Goal: Task Accomplishment & Management: Manage account settings

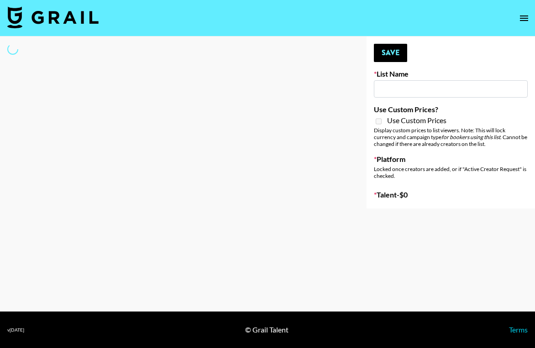
type input "Shokz"
select select "Song"
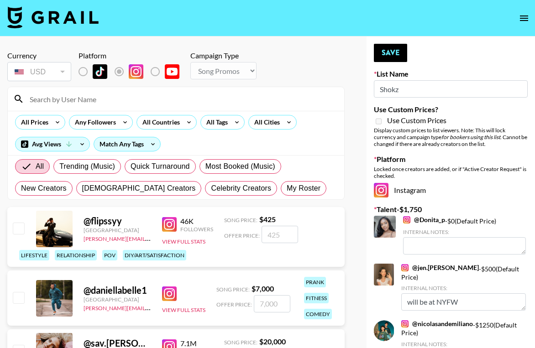
click at [149, 102] on input at bounding box center [181, 99] width 315 height 15
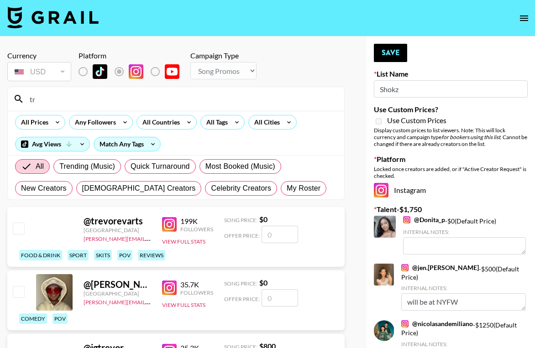
type input "t"
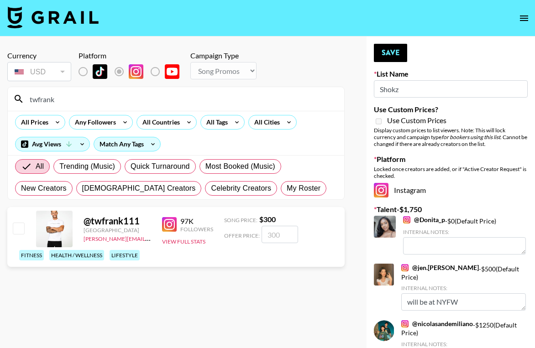
type input "twfrank"
click at [276, 238] on input "number" at bounding box center [280, 234] width 37 height 17
type input "3"
checkbox input "true"
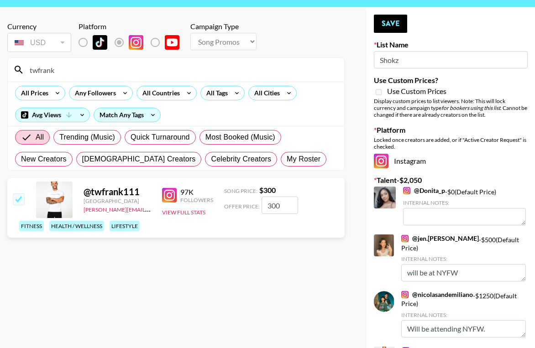
scroll to position [24, 0]
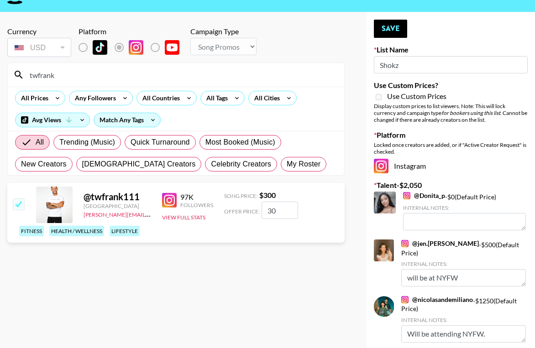
type input "3"
checkbox input "false"
click at [385, 33] on button "Save" at bounding box center [390, 29] width 33 height 18
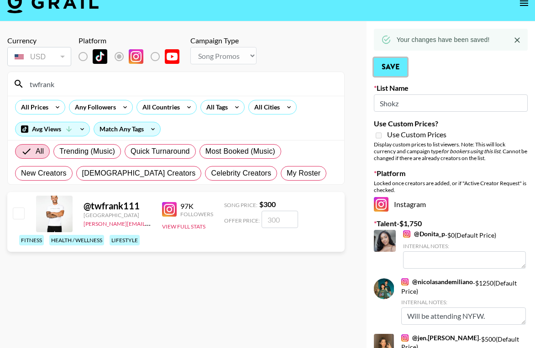
scroll to position [7, 0]
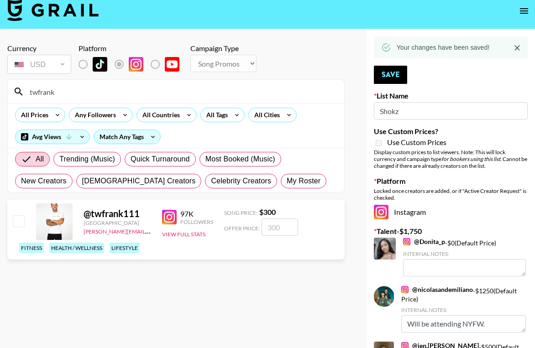
click at [19, 222] on input "checkbox" at bounding box center [18, 220] width 11 height 11
checkbox input "true"
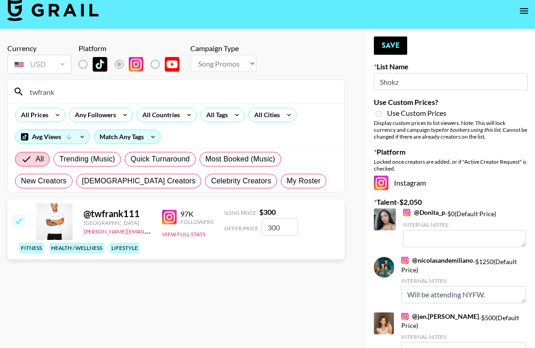
click at [279, 226] on input "300" at bounding box center [280, 227] width 37 height 17
type input "3"
checkbox input "false"
type input "3"
checkbox input "true"
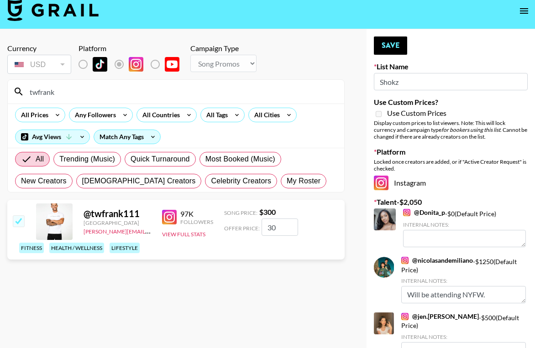
type input "300"
click at [390, 50] on button "Save" at bounding box center [390, 46] width 33 height 18
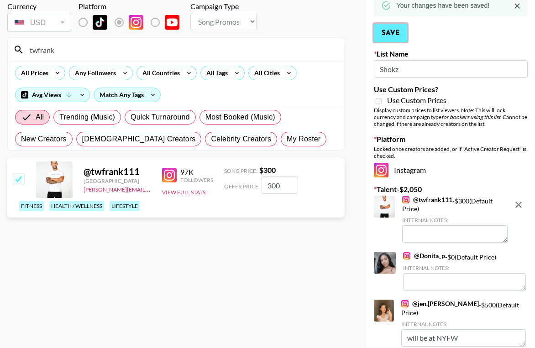
scroll to position [55, 0]
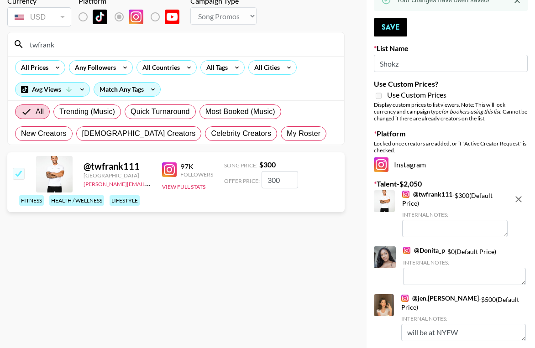
click at [426, 226] on textarea at bounding box center [454, 228] width 105 height 17
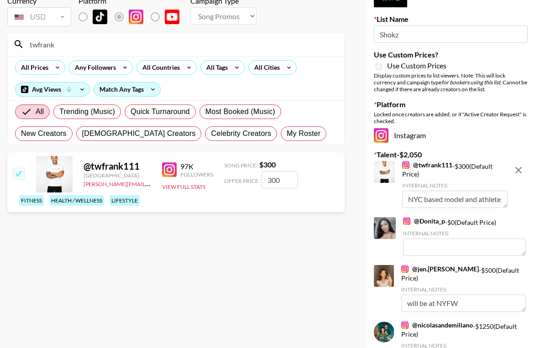
scroll to position [0, 0]
click at [465, 199] on textarea "NYC based model and athlete" at bounding box center [454, 199] width 105 height 17
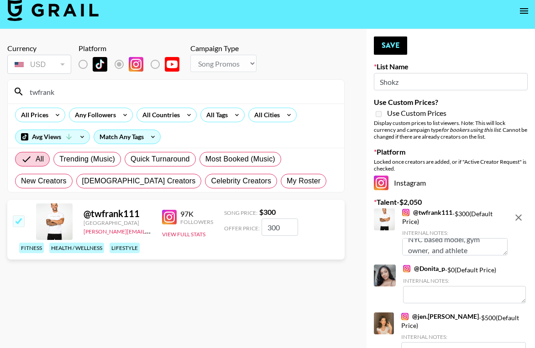
scroll to position [3, 0]
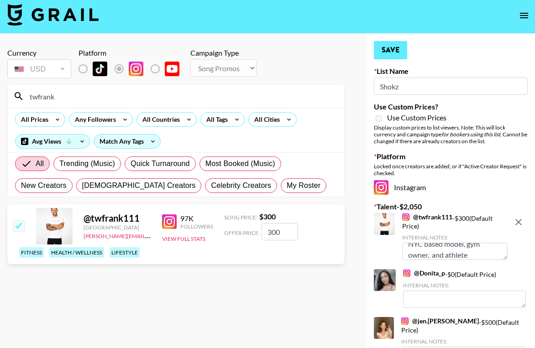
type textarea "NYC based model, gym owner, and athlete"
click at [393, 45] on button "Save" at bounding box center [390, 50] width 33 height 18
